Goal: Transaction & Acquisition: Purchase product/service

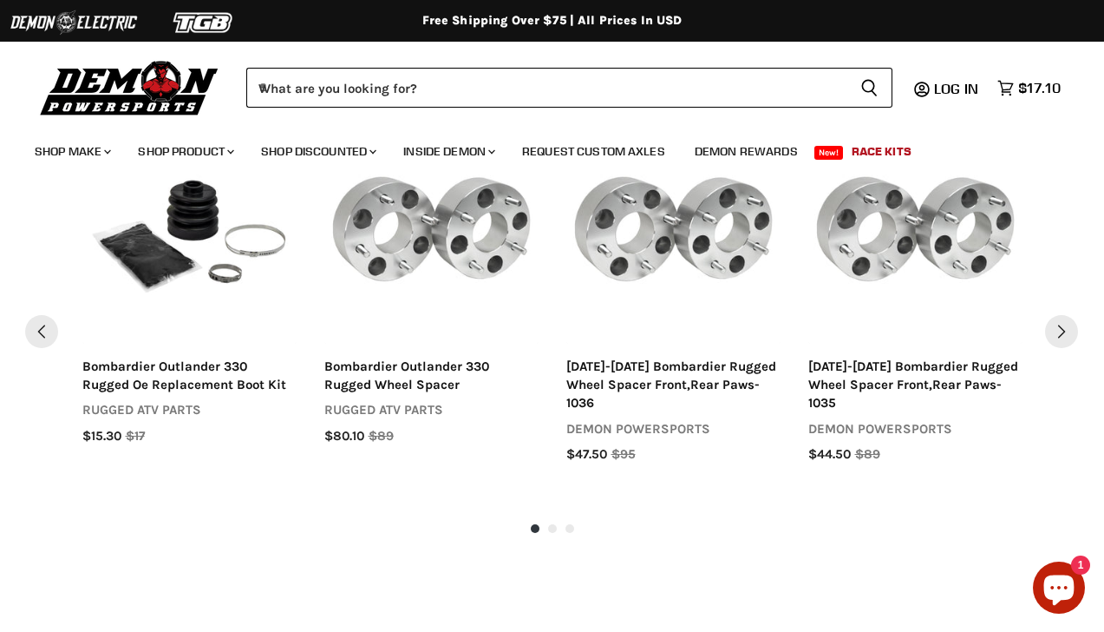
scroll to position [1509, 0]
